Goal: Transaction & Acquisition: Purchase product/service

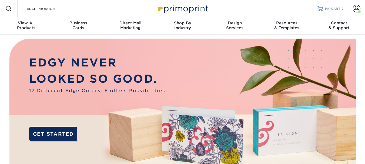
click at [332, 9] on span "MY CART" at bounding box center [332, 8] width 15 height 5
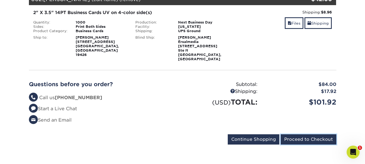
click at [311, 134] on input "Proceed to Checkout" at bounding box center [308, 139] width 56 height 10
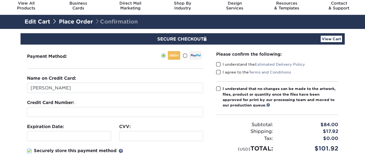
scroll to position [27, 0]
